Goal: Task Accomplishment & Management: Use online tool/utility

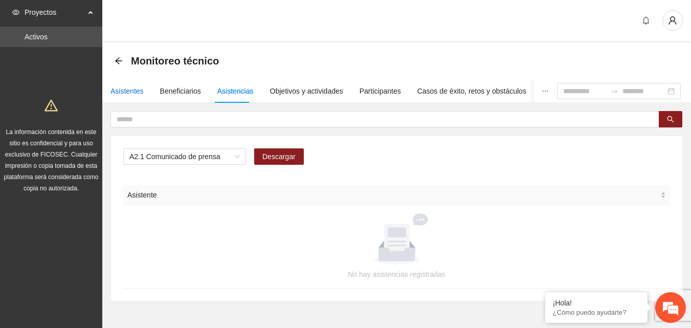
click at [128, 95] on div "Asistentes" at bounding box center [127, 90] width 33 height 11
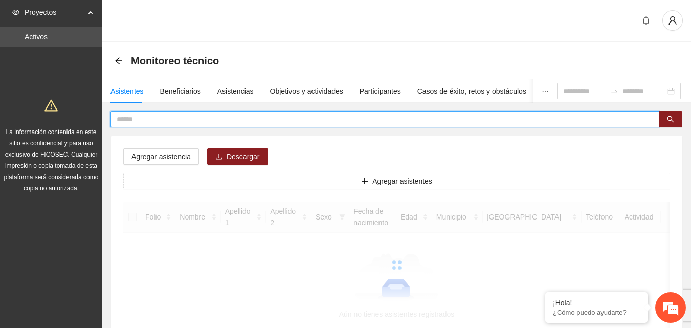
click at [151, 118] on input "text" at bounding box center [381, 119] width 529 height 11
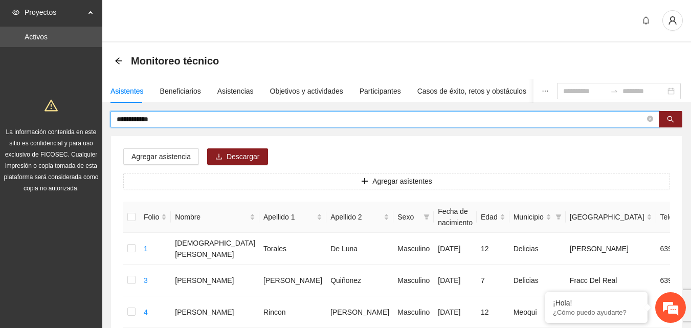
type input "**********"
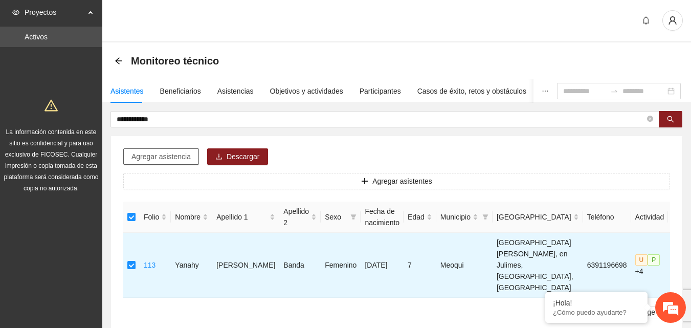
click at [171, 158] on span "Agregar asistencia" at bounding box center [161, 156] width 59 height 11
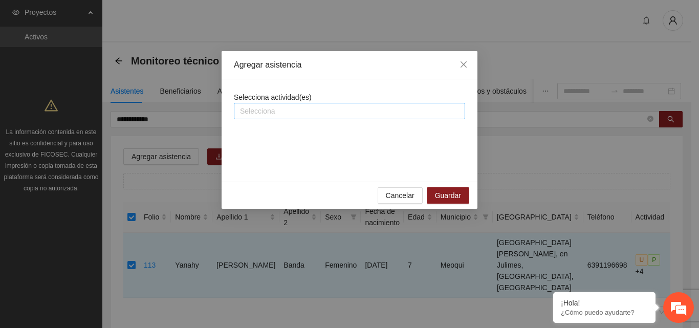
click at [347, 115] on div at bounding box center [349, 111] width 226 height 12
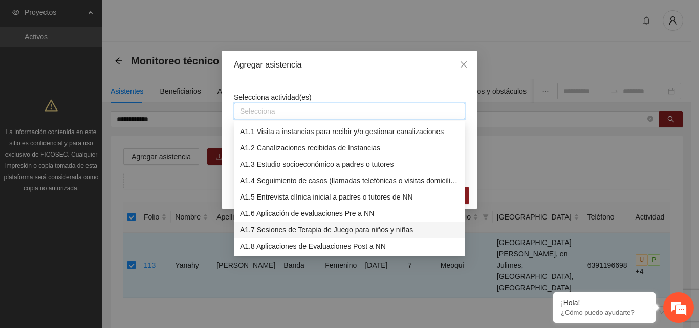
click at [327, 229] on div "A1.7 Sesiones de Terapia de Juego para niños y niñas" at bounding box center [349, 229] width 219 height 11
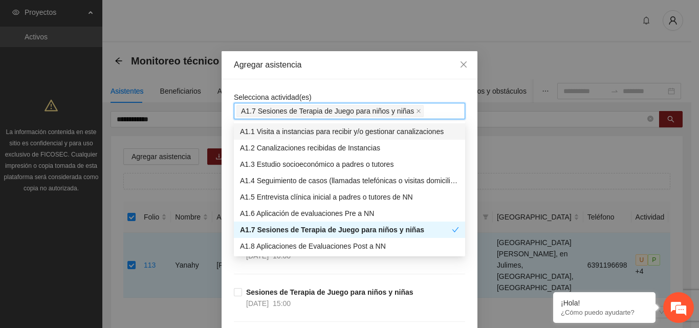
click at [366, 61] on div "Agregar asistencia" at bounding box center [349, 64] width 231 height 11
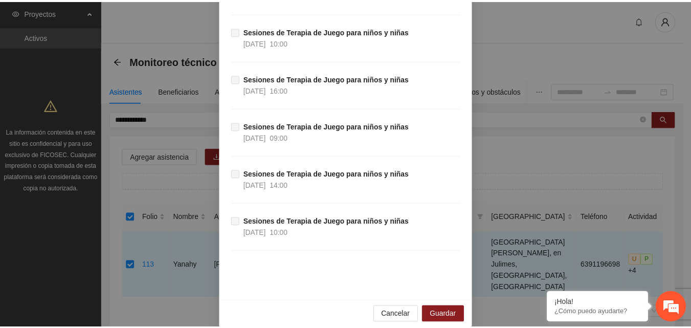
scroll to position [3129, 0]
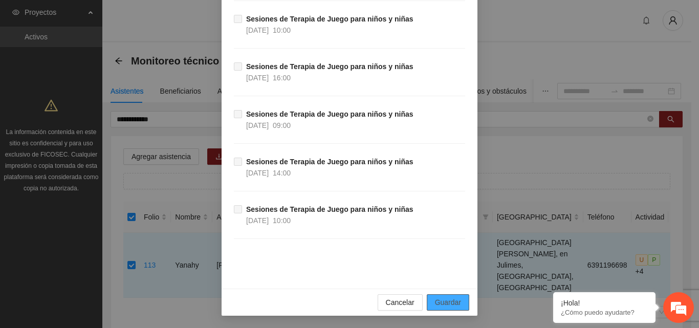
click at [448, 298] on span "Guardar" at bounding box center [448, 302] width 26 height 11
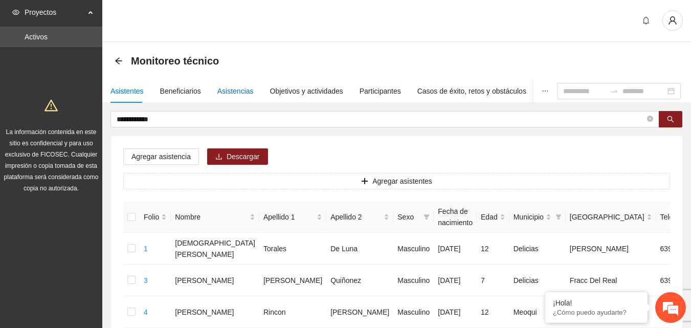
click at [221, 89] on div "Asistencias" at bounding box center [235, 90] width 36 height 11
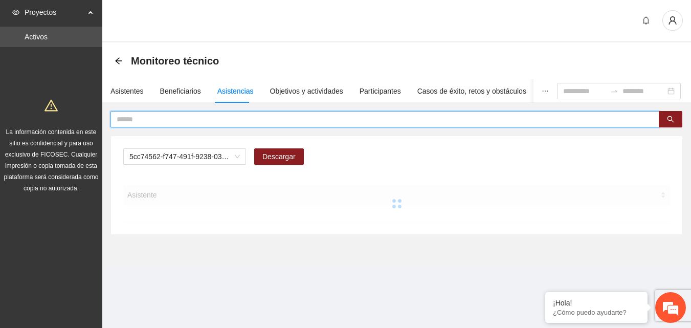
click at [214, 117] on input "text" at bounding box center [381, 119] width 529 height 11
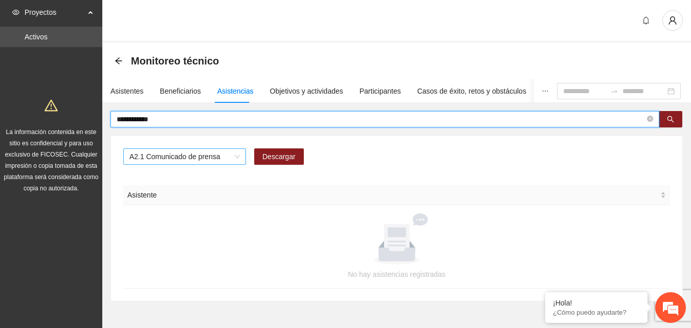
click at [231, 159] on span "A2.1 Comunicado de prensa" at bounding box center [184, 156] width 111 height 15
type input "**********"
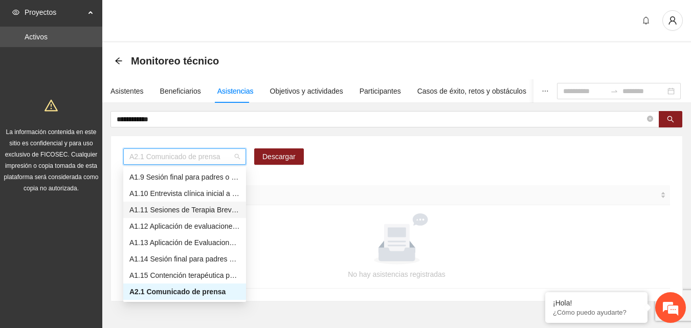
scroll to position [80, 0]
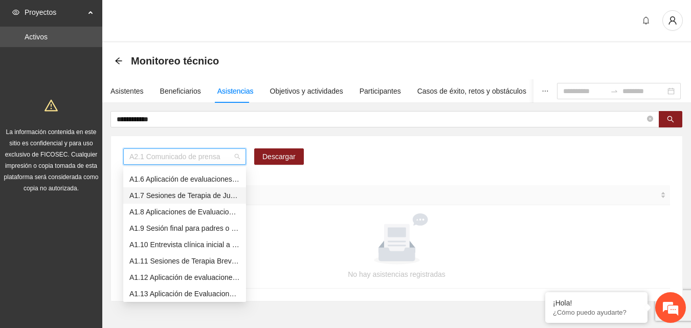
click at [202, 199] on div "A1.7 Sesiones de Terapia de Juego para niños y niñas" at bounding box center [184, 195] width 111 height 11
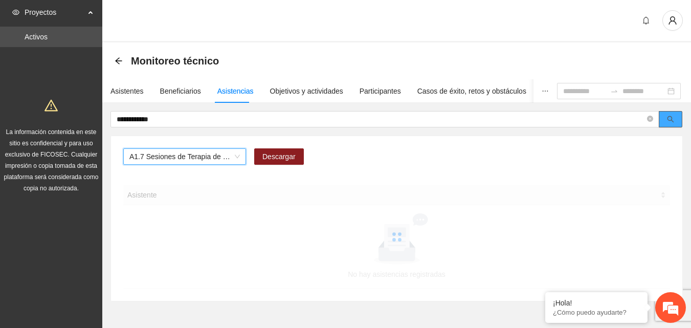
click at [668, 124] on button "button" at bounding box center [671, 119] width 24 height 16
